Goal: Task Accomplishment & Management: Manage account settings

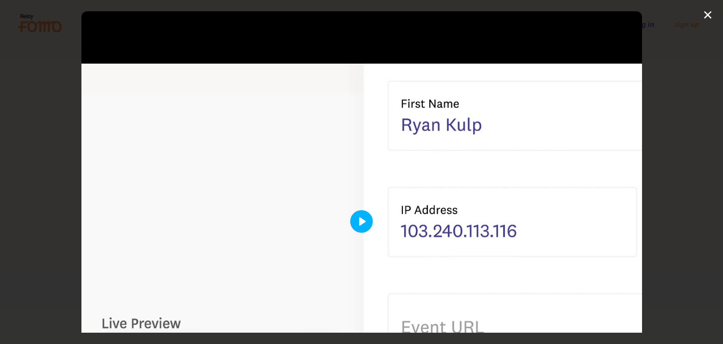
click at [359, 222] on button "Play" at bounding box center [361, 221] width 23 height 23
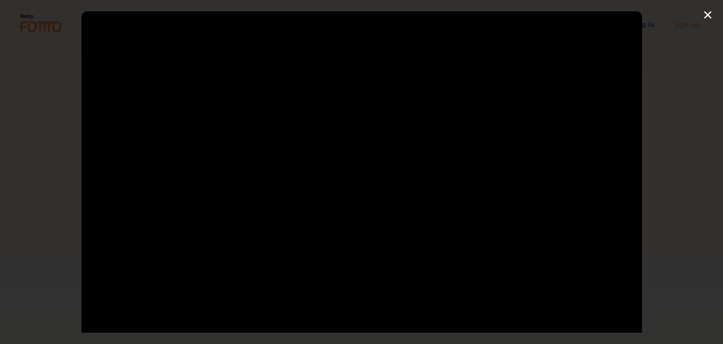
click at [359, 222] on div at bounding box center [361, 221] width 560 height 420
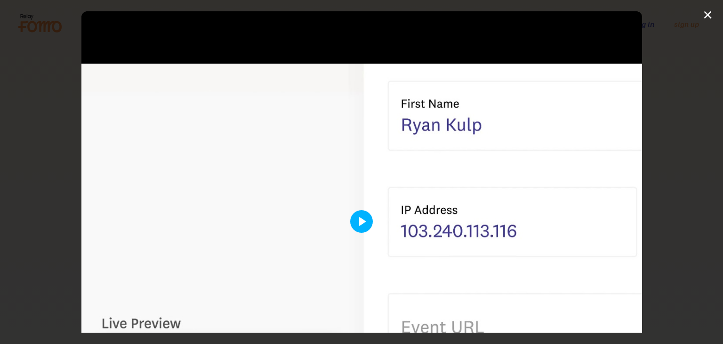
click at [366, 219] on button "Play" at bounding box center [361, 221] width 23 height 23
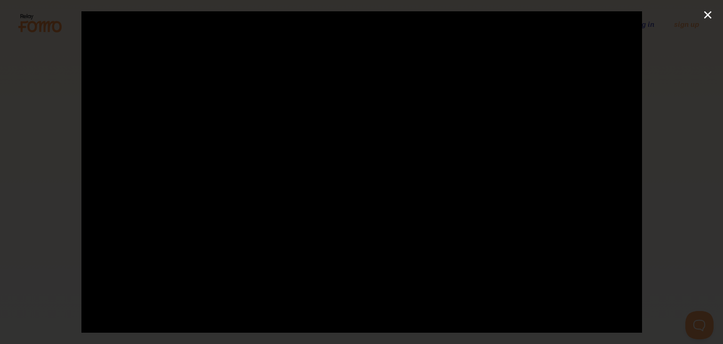
scroll to position [94, 0]
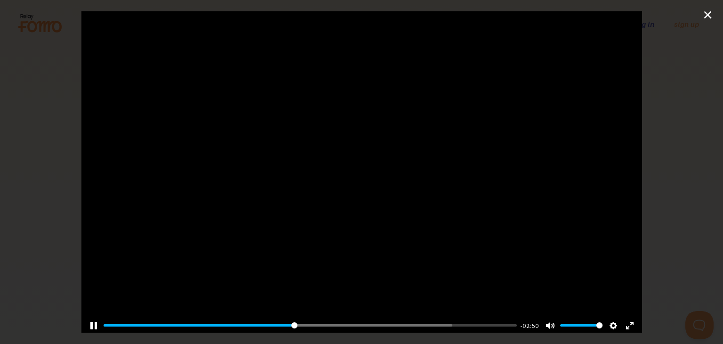
click at [330, 188] on div at bounding box center [361, 127] width 560 height 420
type input "46.2"
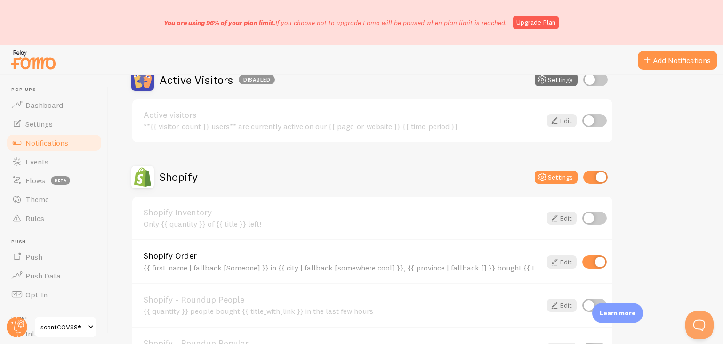
scroll to position [235, 0]
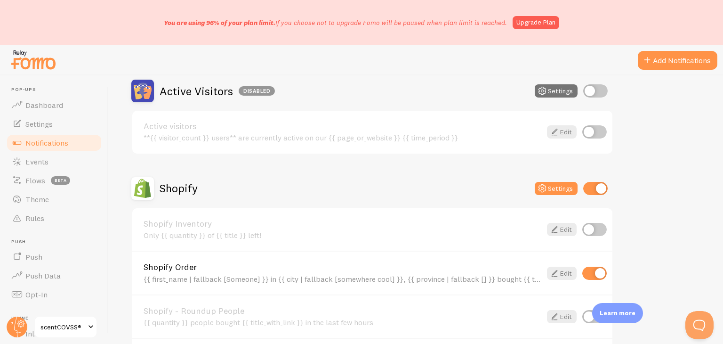
click at [598, 182] on input "checkbox" at bounding box center [595, 188] width 24 height 13
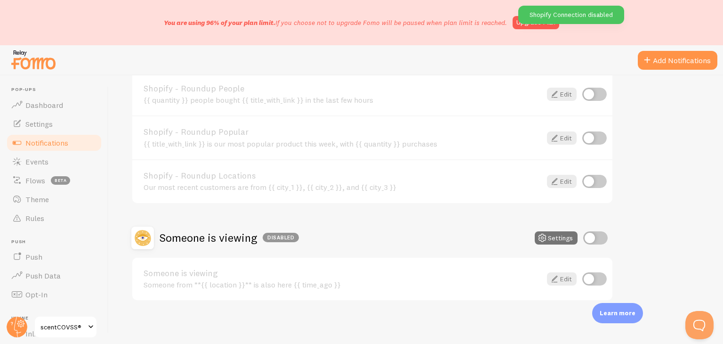
scroll to position [316, 0]
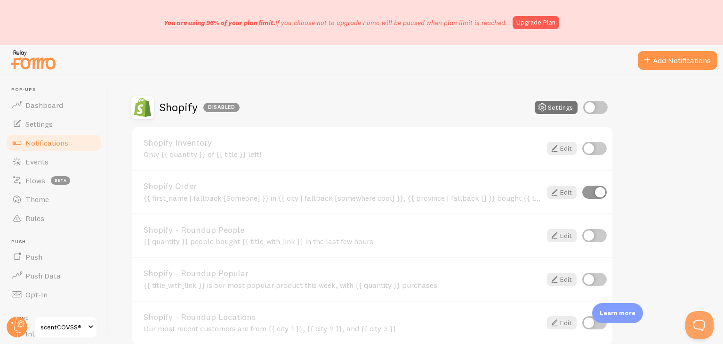
click at [595, 109] on input "checkbox" at bounding box center [595, 107] width 24 height 13
checkbox input "true"
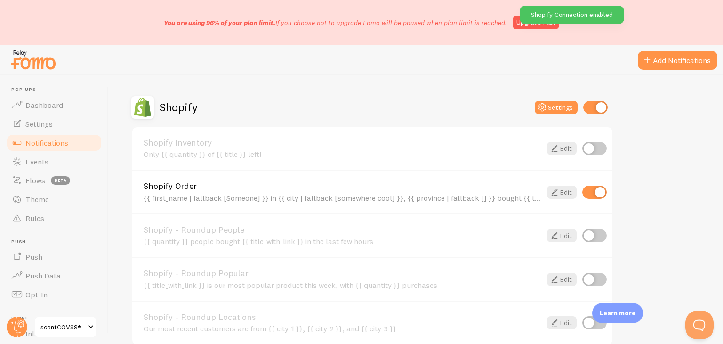
click at [592, 189] on input "checkbox" at bounding box center [594, 191] width 24 height 13
checkbox input "false"
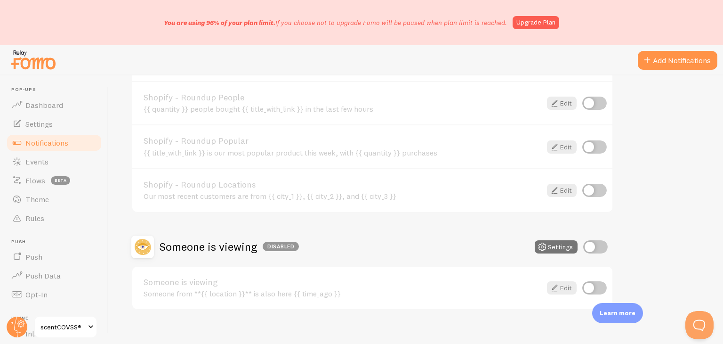
scroll to position [458, 0]
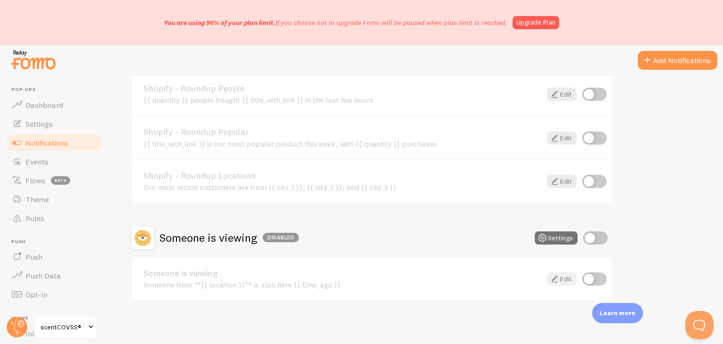
click at [562, 274] on link "Edit" at bounding box center [562, 278] width 30 height 13
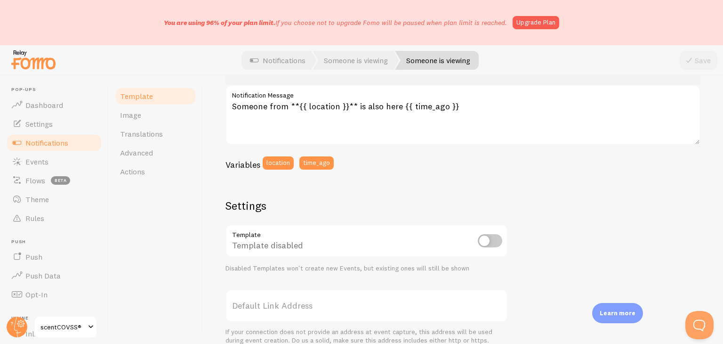
scroll to position [141, 0]
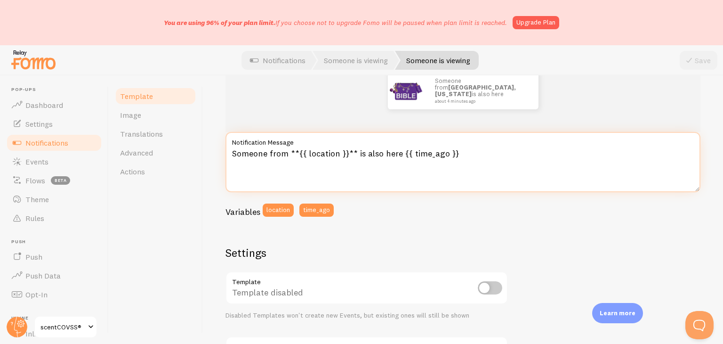
click at [318, 156] on textarea "Someone from **{{ location }}** is also here {{ time_ago }}" at bounding box center [462, 162] width 475 height 60
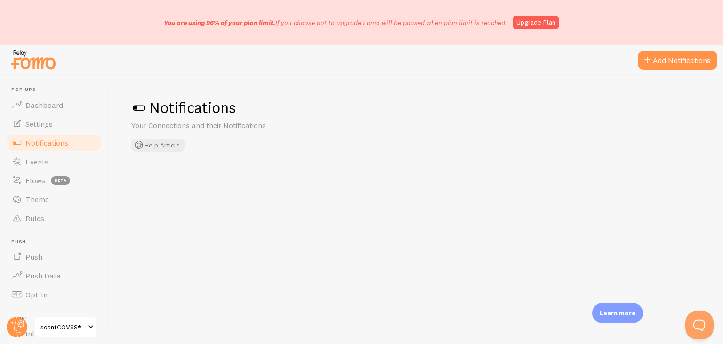
checkbox input "false"
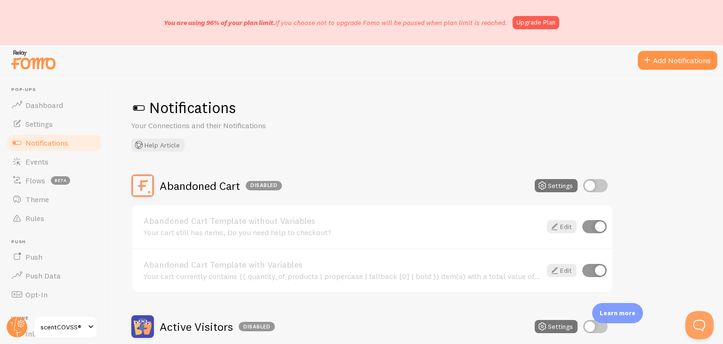
scroll to position [94, 0]
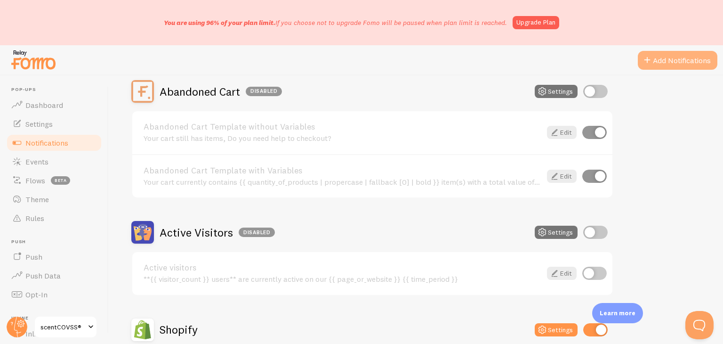
click at [672, 67] on button "Add Notifications" at bounding box center [678, 60] width 80 height 19
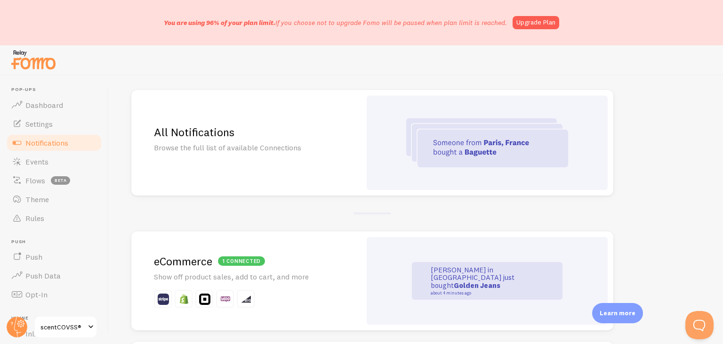
scroll to position [47, 0]
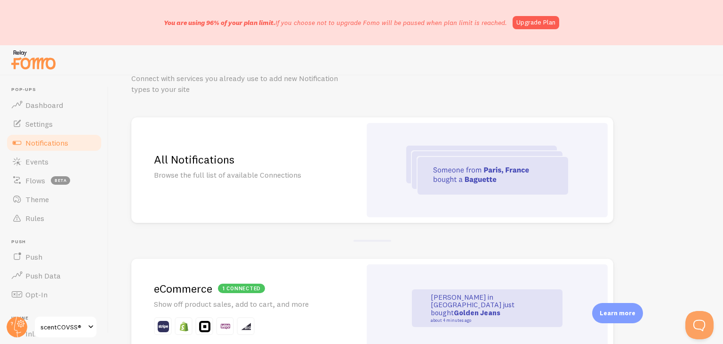
click at [232, 153] on h2 "All Notifications" at bounding box center [246, 159] width 185 height 15
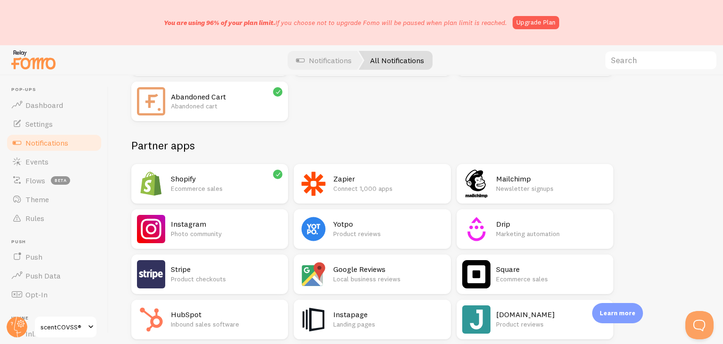
scroll to position [47, 0]
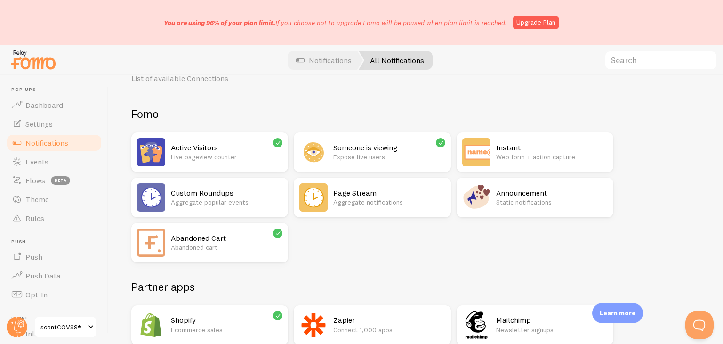
click at [538, 198] on p "Static notifications" at bounding box center [552, 201] width 112 height 9
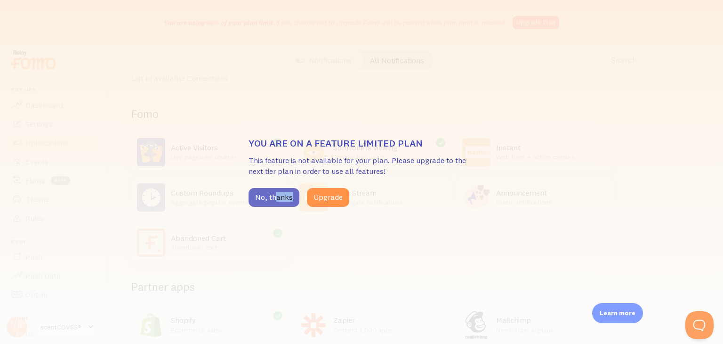
drag, startPoint x: 275, startPoint y: 209, endPoint x: 274, endPoint y: 204, distance: 5.8
click at [274, 204] on div "You are on a feature limited plan This feature is not available for your plan. …" at bounding box center [361, 172] width 723 height 344
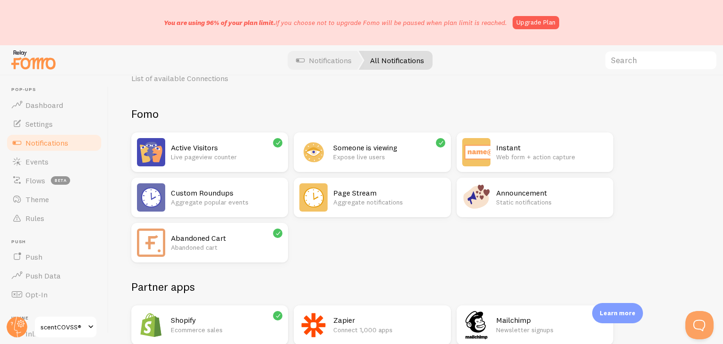
click at [275, 197] on p "Aggregate popular events" at bounding box center [227, 201] width 112 height 9
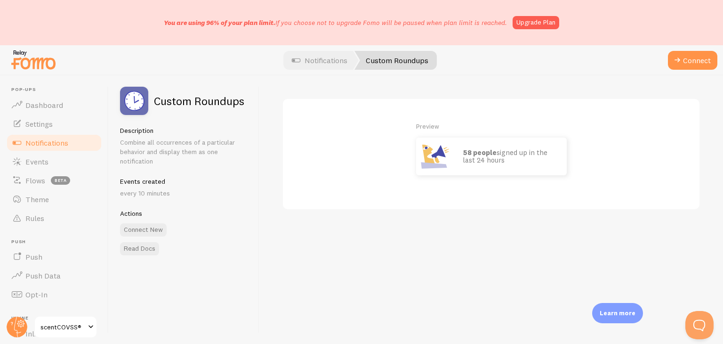
click at [49, 138] on span "Notifications" at bounding box center [46, 142] width 43 height 9
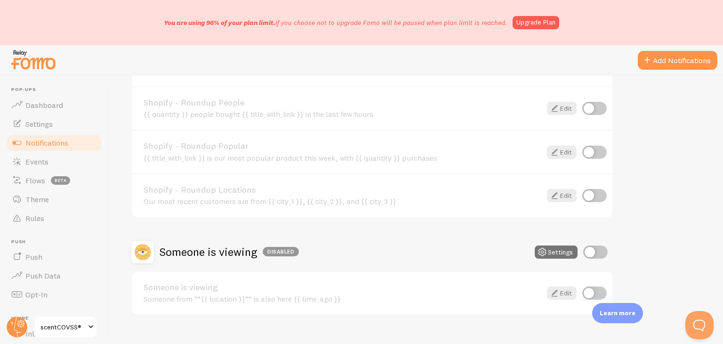
scroll to position [458, 0]
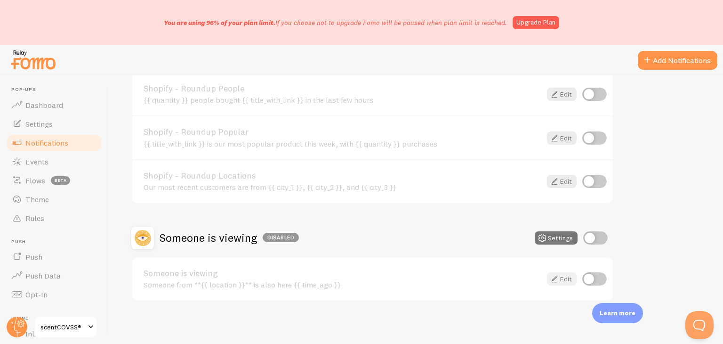
click at [565, 278] on link "Edit" at bounding box center [562, 278] width 30 height 13
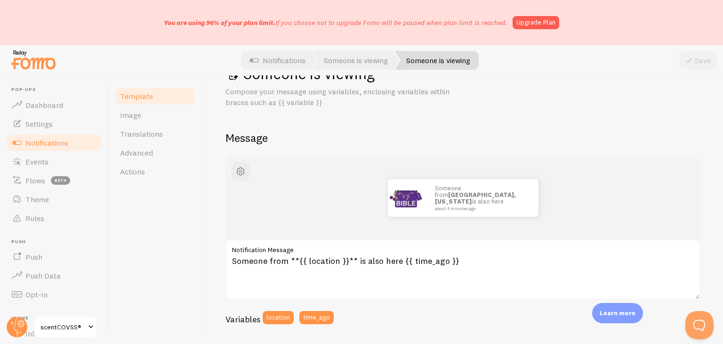
scroll to position [47, 0]
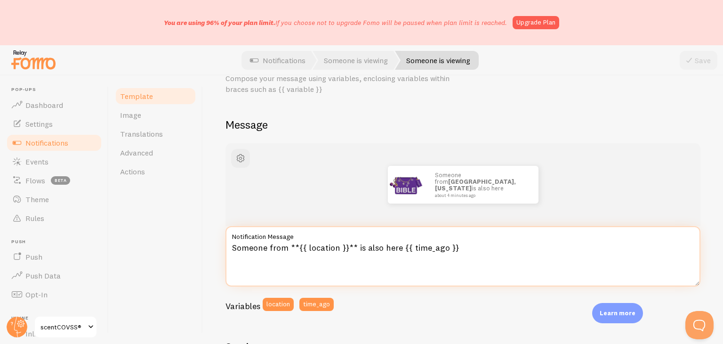
drag, startPoint x: 284, startPoint y: 245, endPoint x: 245, endPoint y: 243, distance: 39.1
click at [245, 243] on textarea "Someone from **{{ location }}** is also here {{ time_ago }}" at bounding box center [462, 256] width 475 height 60
click at [262, 246] on textarea "Someone from **{{ location }}** is also here {{ time_ago }}" at bounding box center [462, 256] width 475 height 60
drag, startPoint x: 269, startPoint y: 245, endPoint x: 233, endPoint y: 243, distance: 36.3
click at [233, 243] on textarea "Someone from **{{ location }}** is also here {{ time_ago }}" at bounding box center [462, 256] width 475 height 60
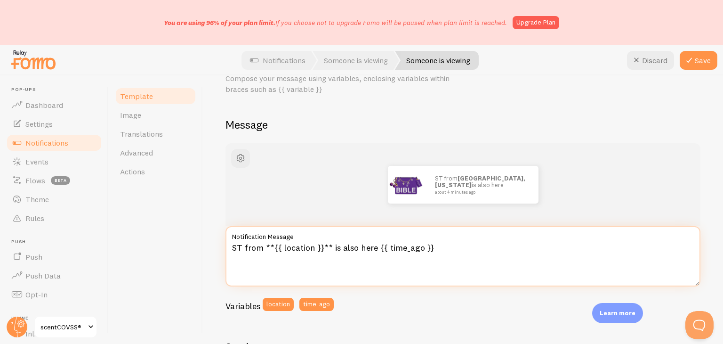
drag, startPoint x: 373, startPoint y: 246, endPoint x: 340, endPoint y: 249, distance: 32.6
click at [340, 249] on textarea "ST from **{{ location }}** is also here {{ time_ago }}" at bounding box center [462, 256] width 475 height 60
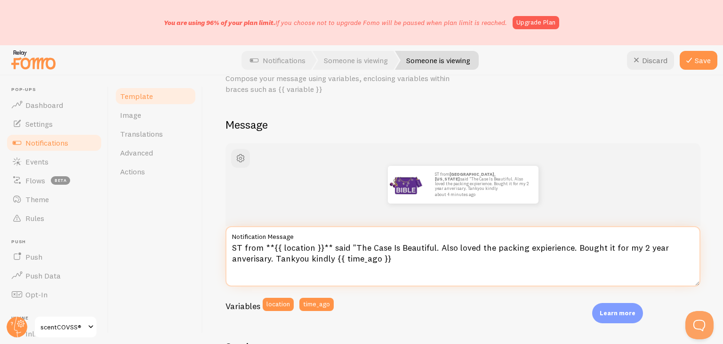
drag, startPoint x: 333, startPoint y: 259, endPoint x: 348, endPoint y: 245, distance: 21.0
click at [348, 245] on textarea "ST from **{{ location }}** said "The Case Is Beautiful. Also loved the packing …" at bounding box center [462, 256] width 475 height 60
drag, startPoint x: 329, startPoint y: 261, endPoint x: 348, endPoint y: 248, distance: 23.4
click at [348, 248] on textarea "ST from **{{ location }}** said "The Case Is Beautiful. Also loved the packing …" at bounding box center [462, 256] width 475 height 60
paste textarea "“The case is beautiful. I also loved the packaging experience. Bought it for my…"
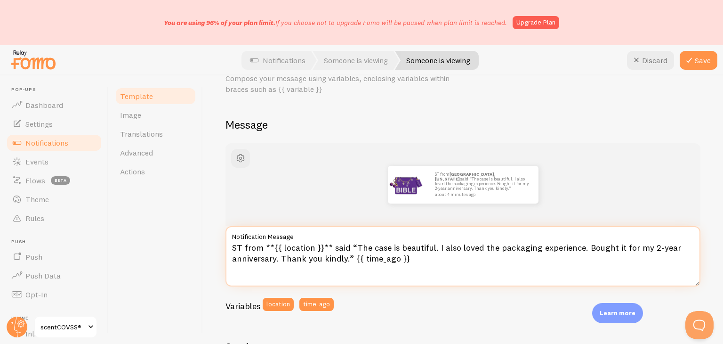
drag, startPoint x: 326, startPoint y: 246, endPoint x: 262, endPoint y: 245, distance: 64.0
click at [262, 245] on textarea "ST from **{{ location }}** said “The case is beautiful. I also loved the packag…" at bounding box center [462, 256] width 475 height 60
click at [262, 246] on textarea "ST from **{{ location }}** said “The case is beautiful. I also loved the packag…" at bounding box center [462, 256] width 475 height 60
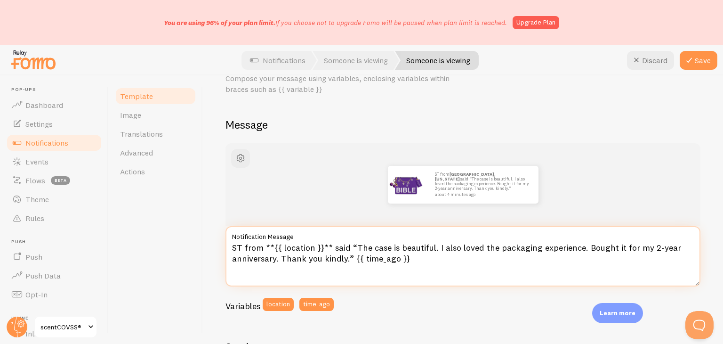
click at [317, 246] on textarea "ST from **{{ location }}** said “The case is beautiful. I also loved the packag…" at bounding box center [462, 256] width 475 height 60
drag, startPoint x: 329, startPoint y: 245, endPoint x: 325, endPoint y: 254, distance: 9.7
click at [324, 255] on textarea "ST from **{{ location }}** said “The case is beautiful. I also loved the packag…" at bounding box center [462, 256] width 475 height 60
click at [328, 252] on textarea "ST from **{{ location }}** said “The case is beautiful. I also loved the packag…" at bounding box center [462, 256] width 475 height 60
drag, startPoint x: 330, startPoint y: 245, endPoint x: 267, endPoint y: 244, distance: 63.6
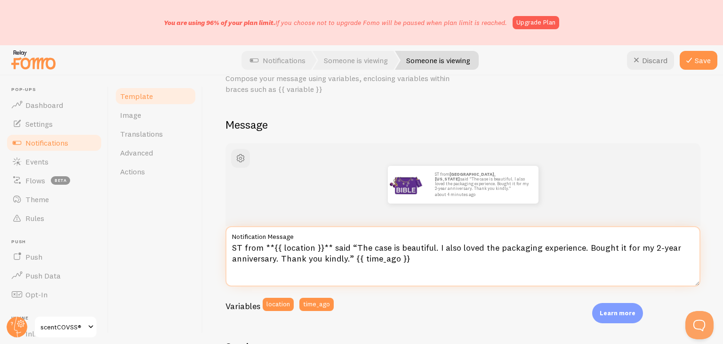
click at [267, 244] on textarea "ST from **{{ location }}** said “The case is beautiful. I also loved the packag…" at bounding box center [462, 256] width 475 height 60
drag, startPoint x: 260, startPoint y: 248, endPoint x: 217, endPoint y: 246, distance: 43.3
click at [215, 245] on div "Someone is viewing Compose your message using variables, enclosing variables wi…" at bounding box center [463, 209] width 520 height 268
type textarea "“The case is beautiful. I also loved the packaging experience. Bought it for my…"
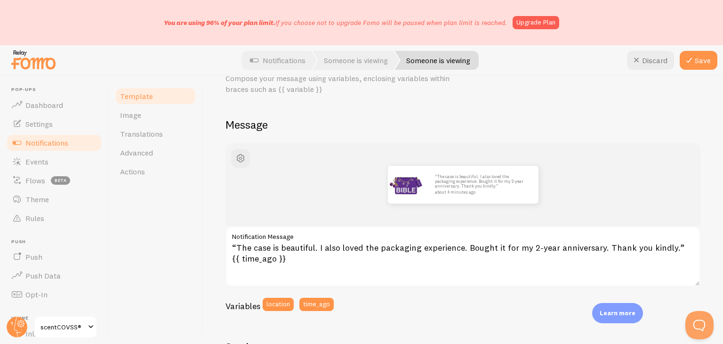
click at [432, 305] on div "Variables location time_ago" at bounding box center [462, 307] width 475 height 20
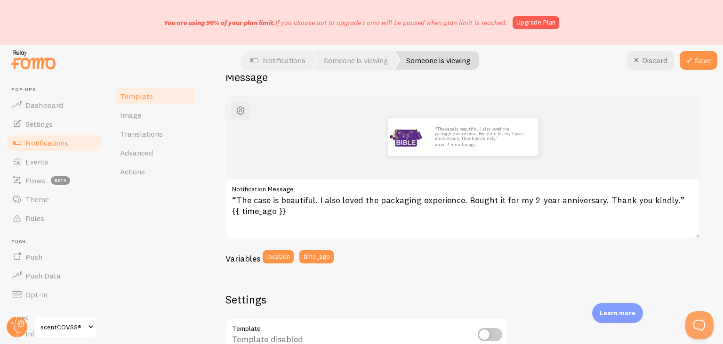
scroll to position [0, 0]
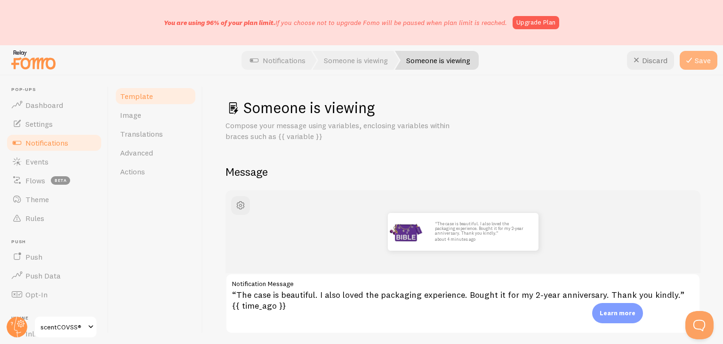
click at [710, 55] on button "Save" at bounding box center [699, 60] width 38 height 19
click at [170, 94] on link "Template" at bounding box center [155, 96] width 82 height 19
click at [171, 95] on link "Template" at bounding box center [155, 96] width 82 height 19
drag, startPoint x: 48, startPoint y: 141, endPoint x: 53, endPoint y: 138, distance: 5.5
click at [49, 142] on span "Notifications" at bounding box center [46, 142] width 43 height 9
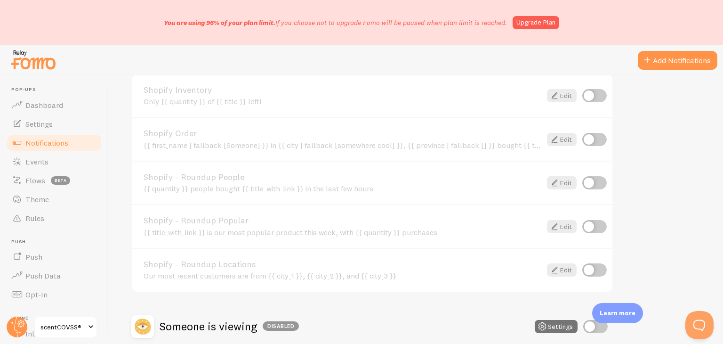
scroll to position [458, 0]
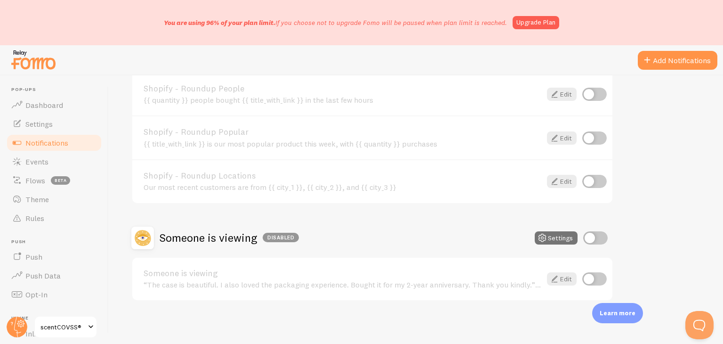
click at [597, 236] on input "checkbox" at bounding box center [595, 237] width 24 height 13
checkbox input "true"
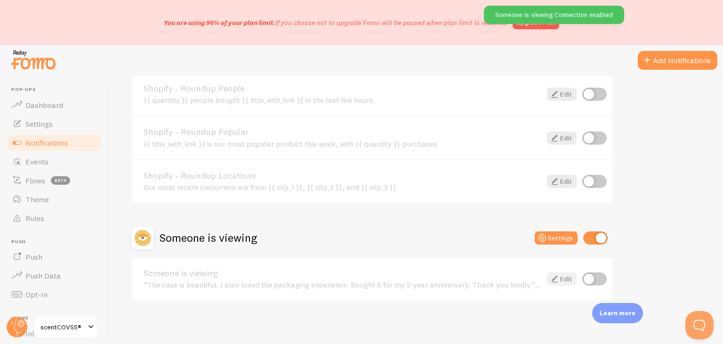
click at [565, 273] on link "Edit" at bounding box center [562, 278] width 30 height 13
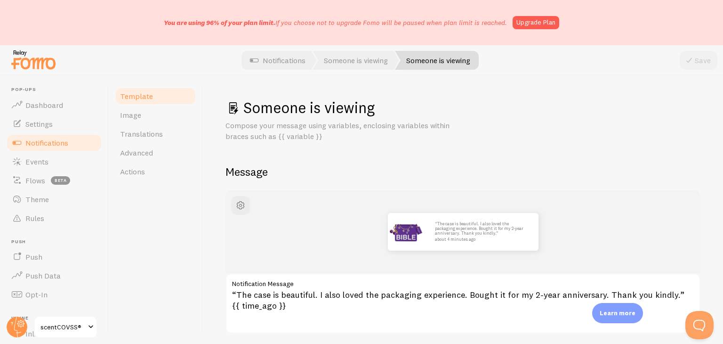
scroll to position [47, 0]
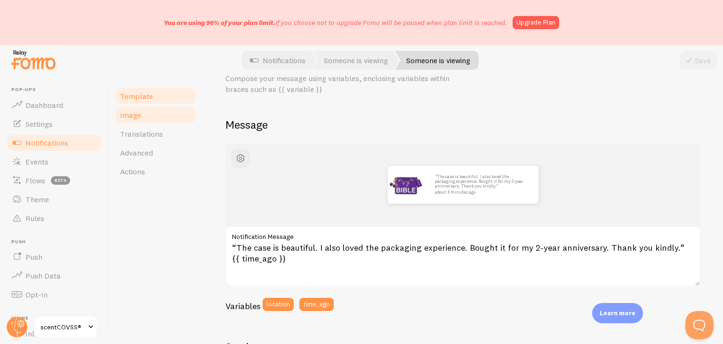
click at [149, 118] on link "Image" at bounding box center [155, 114] width 82 height 19
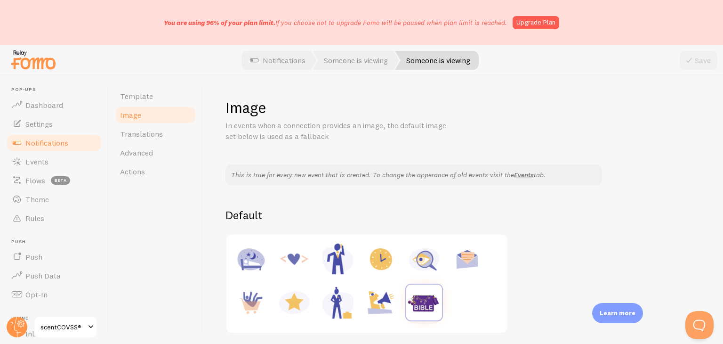
scroll to position [94, 0]
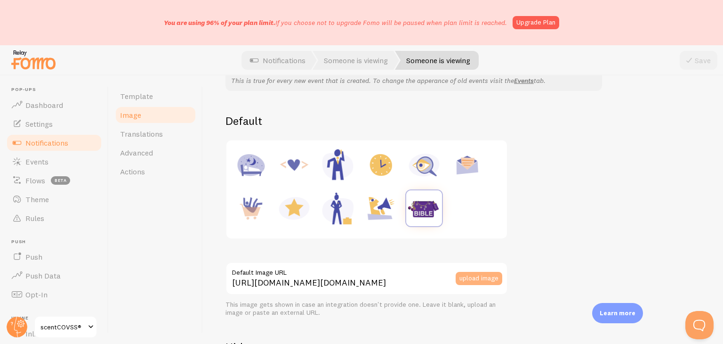
click at [487, 275] on button "upload image" at bounding box center [479, 278] width 47 height 13
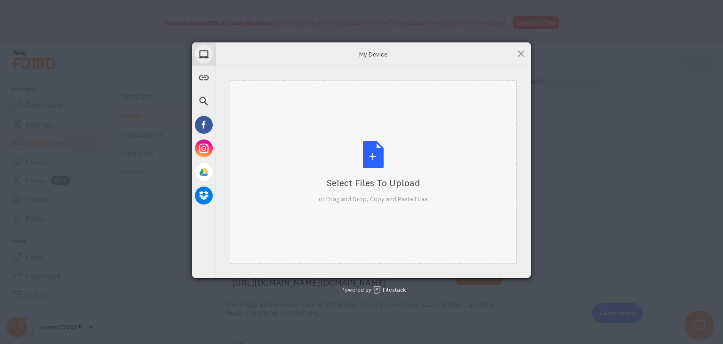
click at [320, 148] on div "Select Files to Upload or Drag and Drop, Copy and Paste Files" at bounding box center [373, 172] width 109 height 63
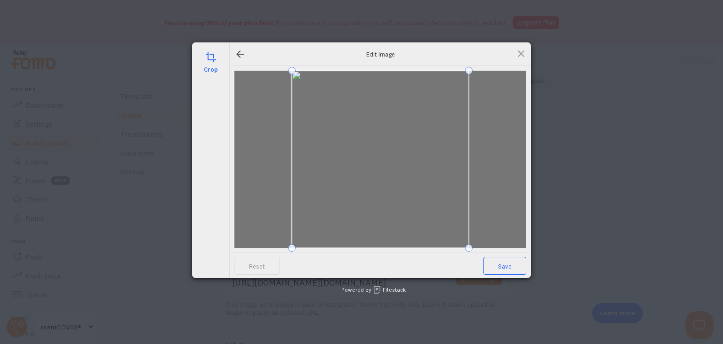
click at [508, 260] on span "Save" at bounding box center [504, 266] width 43 height 18
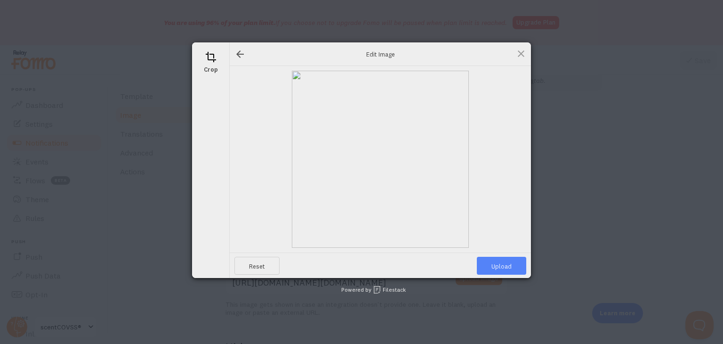
click at [508, 260] on span "Upload" at bounding box center [501, 266] width 49 height 18
type input "[URL][DOMAIN_NAME][DOMAIN_NAME]"
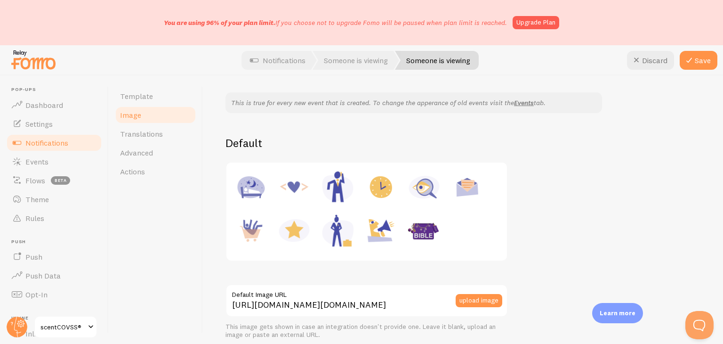
scroll to position [188, 0]
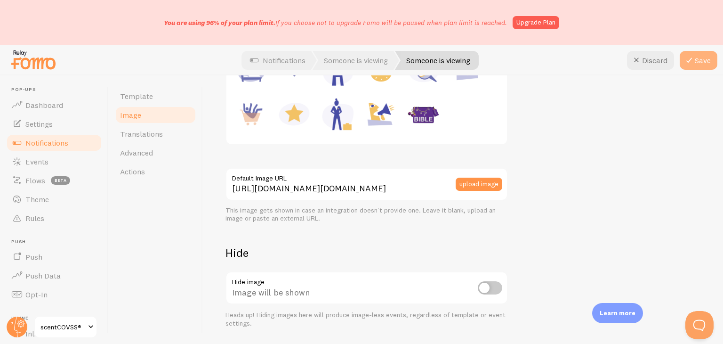
click at [708, 57] on button "Save" at bounding box center [699, 60] width 38 height 19
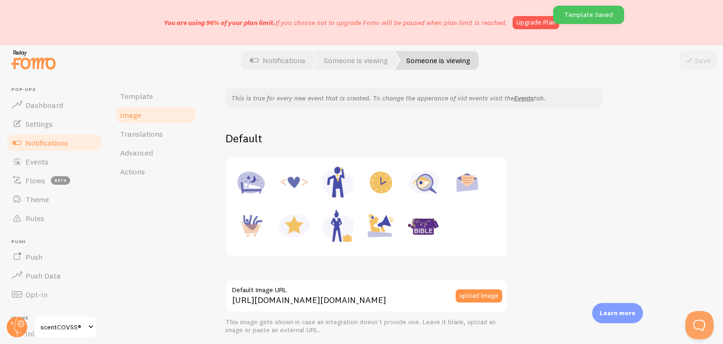
scroll to position [0, 0]
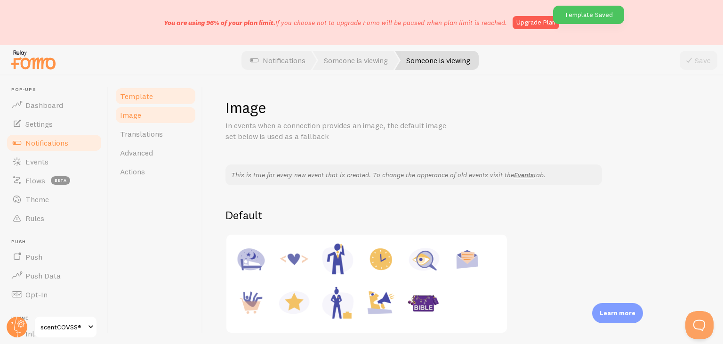
click at [142, 95] on span "Template" at bounding box center [136, 95] width 33 height 9
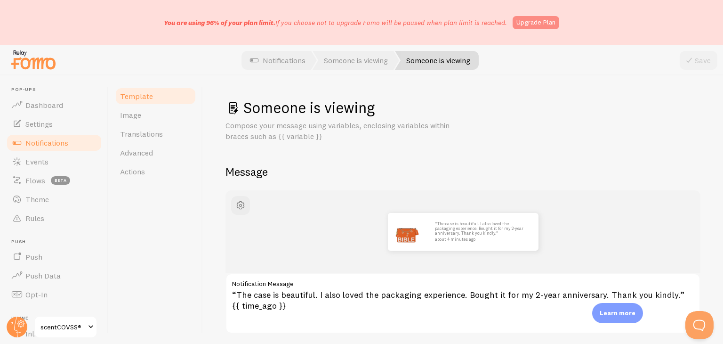
click at [523, 24] on link "Upgrade Plan" at bounding box center [536, 22] width 47 height 13
click at [71, 142] on link "Notifications" at bounding box center [54, 142] width 97 height 19
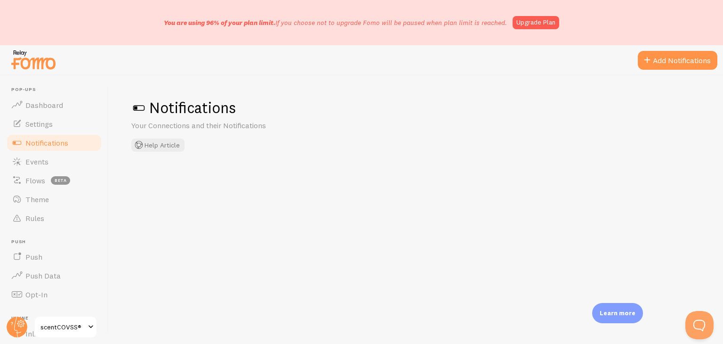
checkbox input "true"
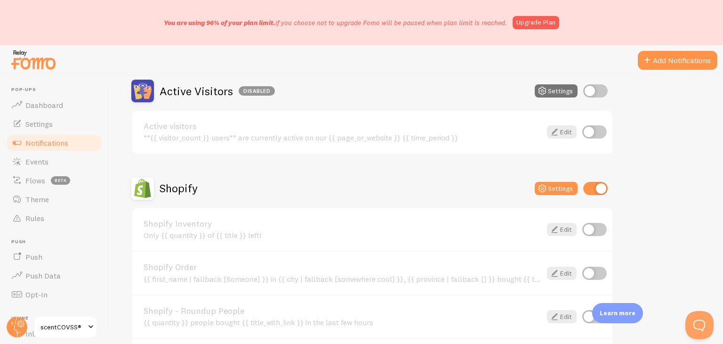
scroll to position [458, 0]
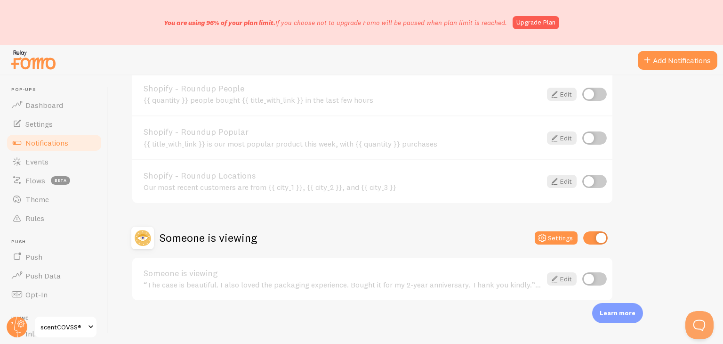
click at [605, 275] on input "checkbox" at bounding box center [594, 278] width 24 height 13
checkbox input "true"
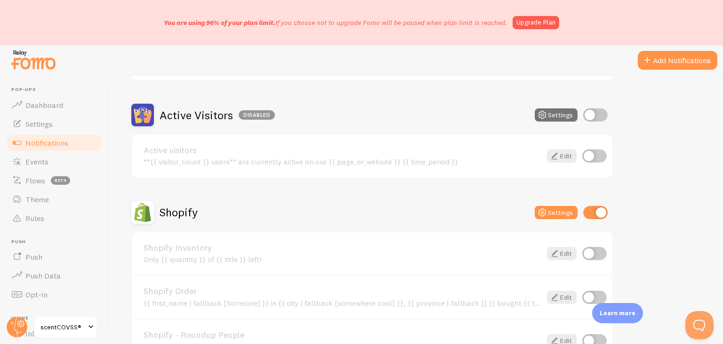
scroll to position [175, 0]
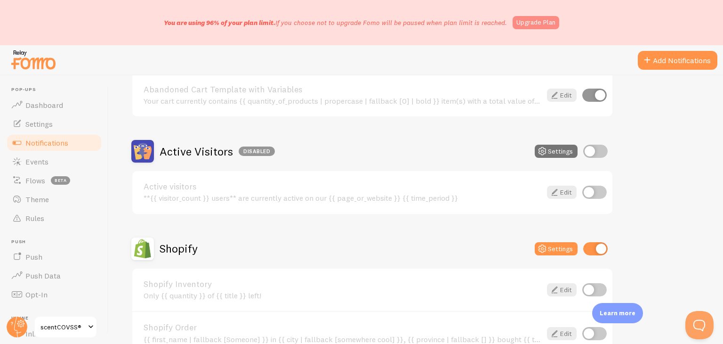
click at [543, 21] on link "Upgrade Plan" at bounding box center [536, 22] width 47 height 13
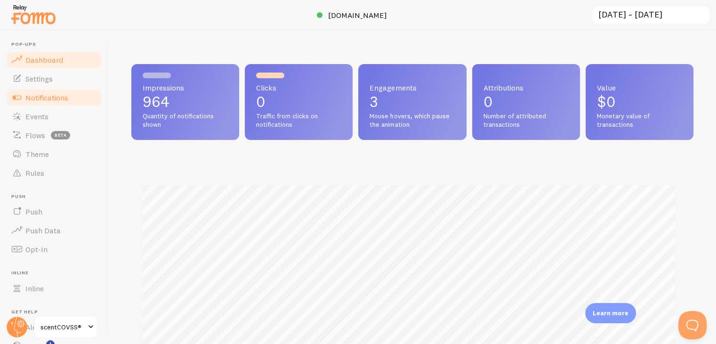
click at [64, 102] on span "Notifications" at bounding box center [46, 97] width 43 height 9
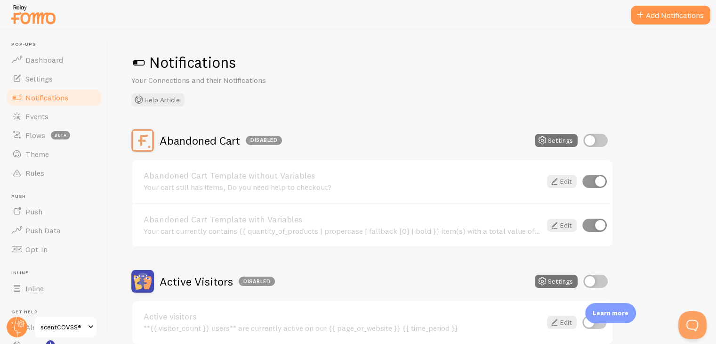
click at [601, 137] on input "checkbox" at bounding box center [595, 140] width 24 height 13
checkbox input "true"
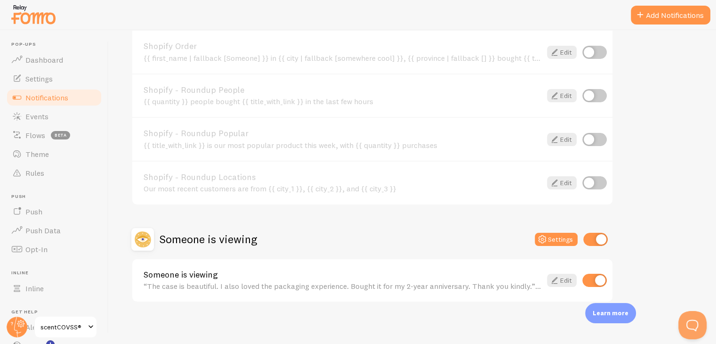
scroll to position [412, 0]
click at [566, 237] on button "Settings" at bounding box center [556, 237] width 43 height 13
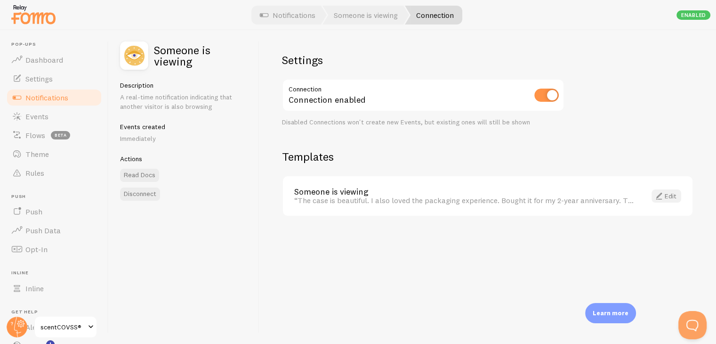
click at [659, 193] on span at bounding box center [658, 195] width 11 height 11
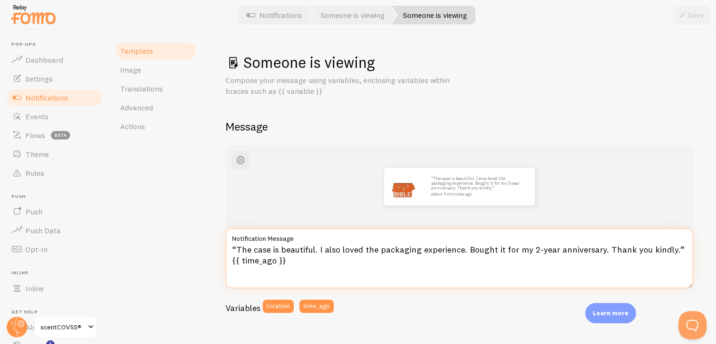
click at [256, 249] on textarea "“The case is beautiful. I also loved the packaging experience. Bought it for my…" at bounding box center [459, 258] width 468 height 60
click at [318, 244] on textarea "“The case is beautiful. I also loved the packaging experience. Bought it for my…" at bounding box center [459, 258] width 468 height 60
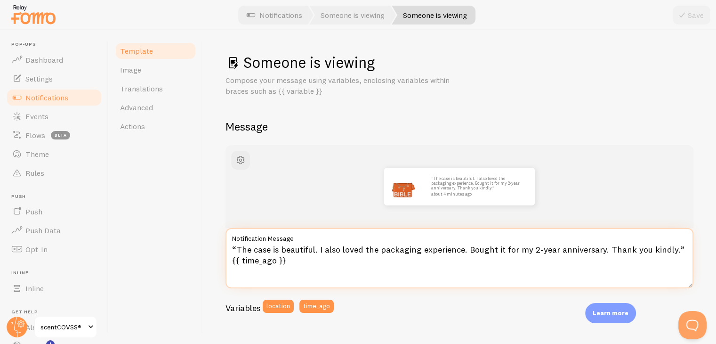
click at [317, 244] on textarea "“The case is beautiful. I also loved the packaging experience. Bought it for my…" at bounding box center [459, 258] width 468 height 60
paste textarea "ST from **{{ location }}** said"
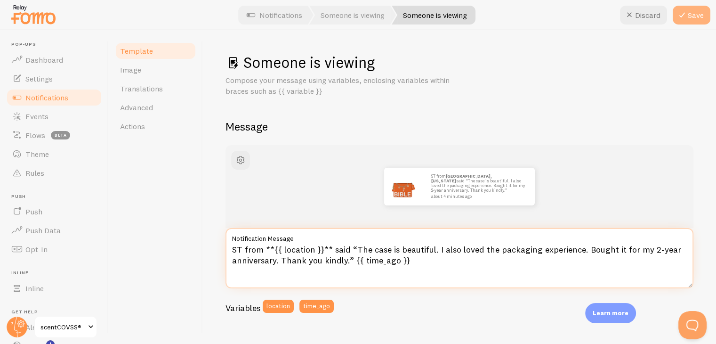
type textarea "ST from **{{ location }}** said “The case is beautiful. I also loved the packag…"
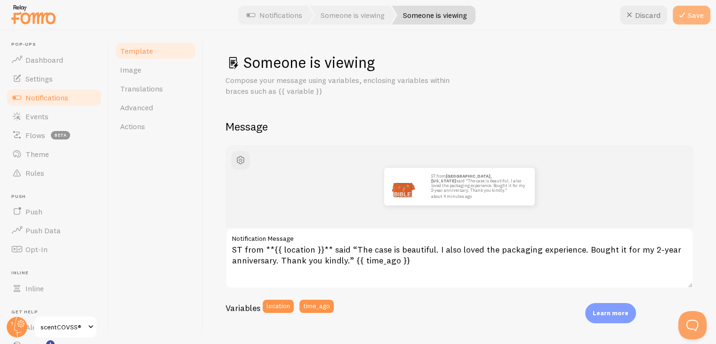
click at [678, 14] on icon at bounding box center [681, 14] width 11 height 11
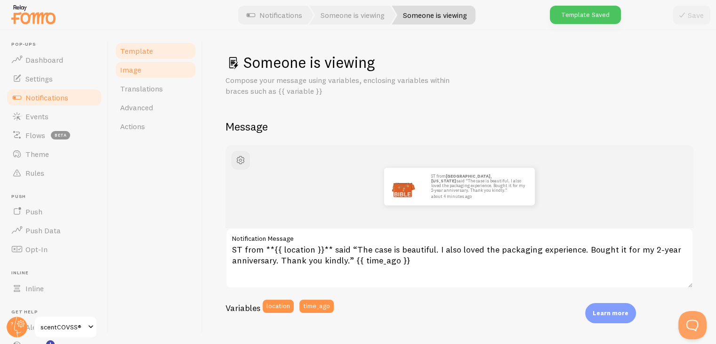
click at [165, 71] on link "Image" at bounding box center [155, 69] width 82 height 19
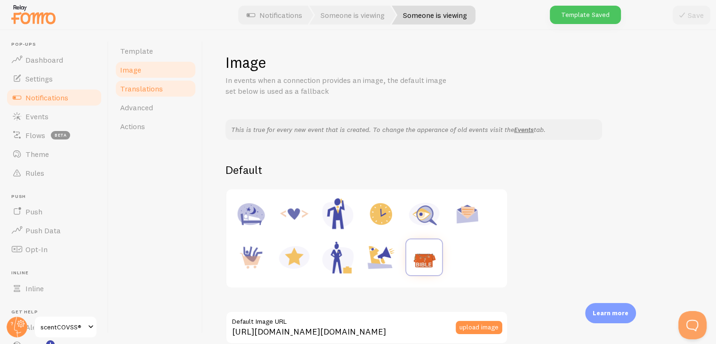
click at [161, 94] on link "Translations" at bounding box center [155, 88] width 82 height 19
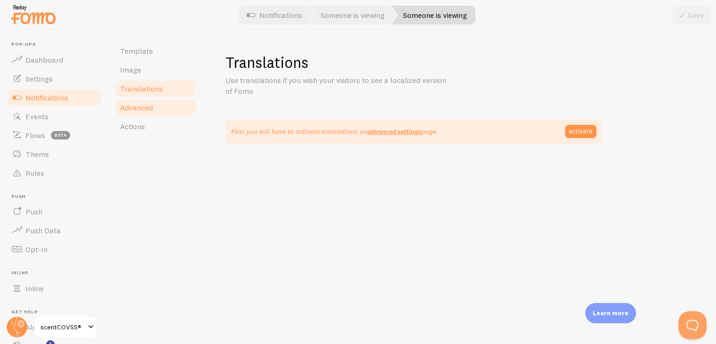
click at [158, 111] on link "Advanced" at bounding box center [155, 107] width 82 height 19
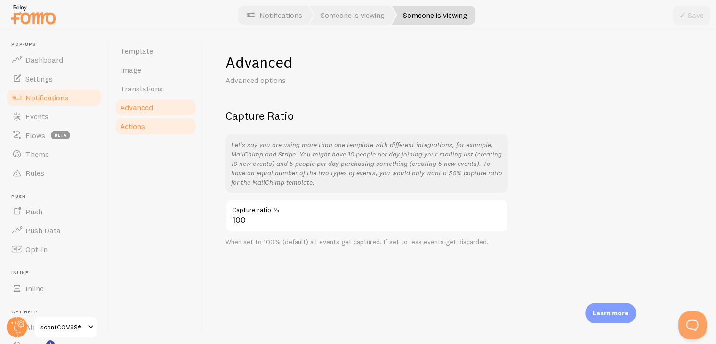
click at [154, 129] on link "Actions" at bounding box center [155, 126] width 82 height 19
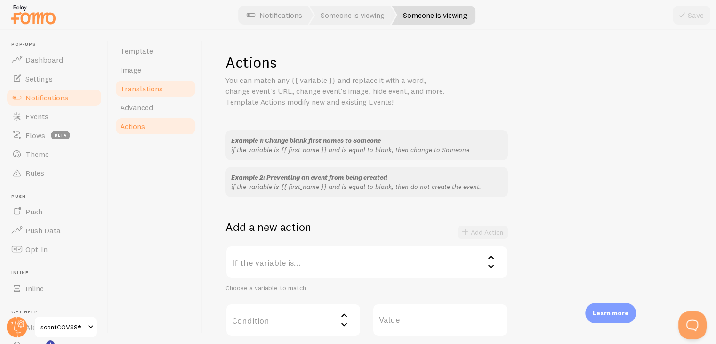
click at [154, 92] on span "Translations" at bounding box center [141, 88] width 43 height 9
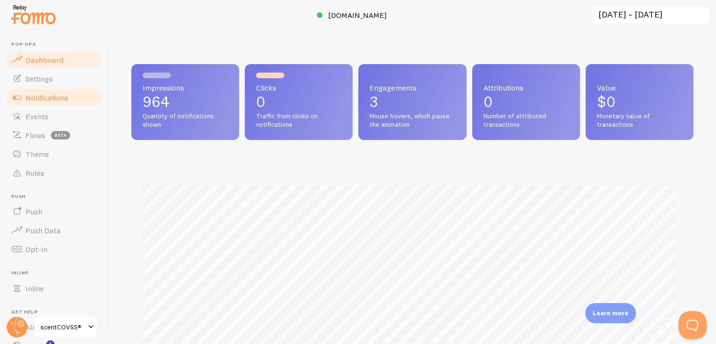
click at [54, 98] on span "Notifications" at bounding box center [46, 97] width 43 height 9
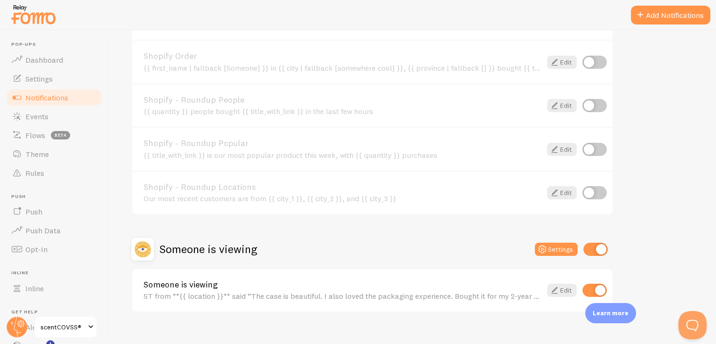
scroll to position [412, 0]
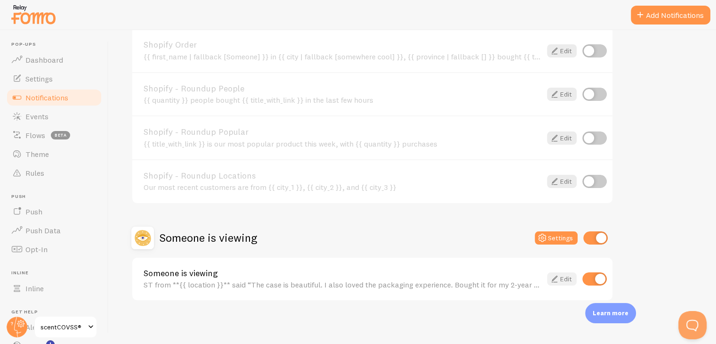
click at [557, 279] on icon at bounding box center [554, 278] width 11 height 11
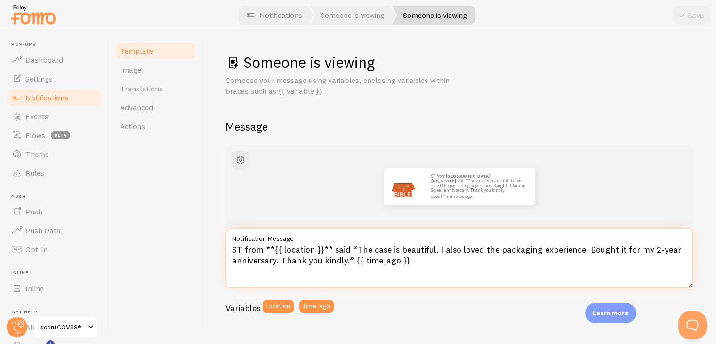
drag, startPoint x: 345, startPoint y: 247, endPoint x: 223, endPoint y: 249, distance: 122.4
click at [223, 249] on div "Someone is viewing Compose your message using variables, enclosing variables wi…" at bounding box center [459, 187] width 513 height 314
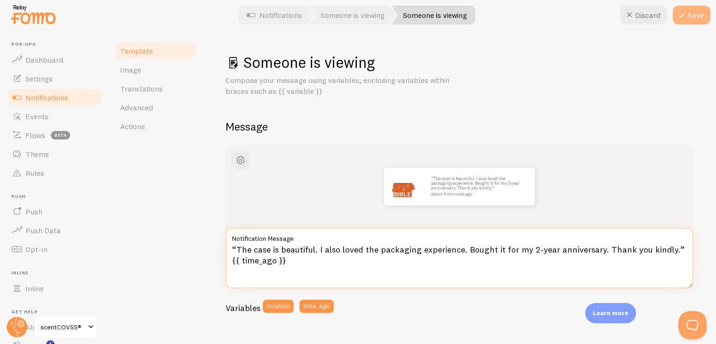
type textarea "“The case is beautiful. I also loved the packaging experience. Bought it for my…"
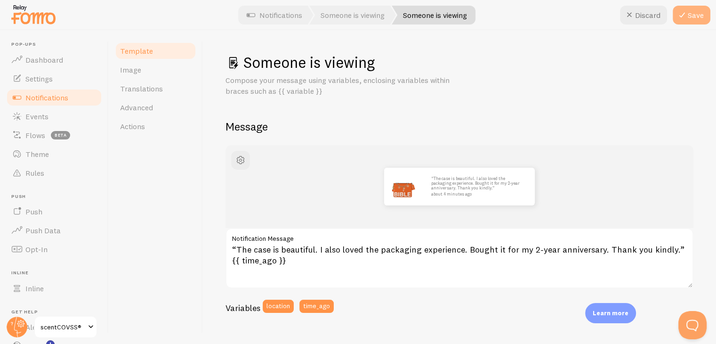
click at [689, 11] on button "Save" at bounding box center [692, 15] width 38 height 19
